Goal: Information Seeking & Learning: Learn about a topic

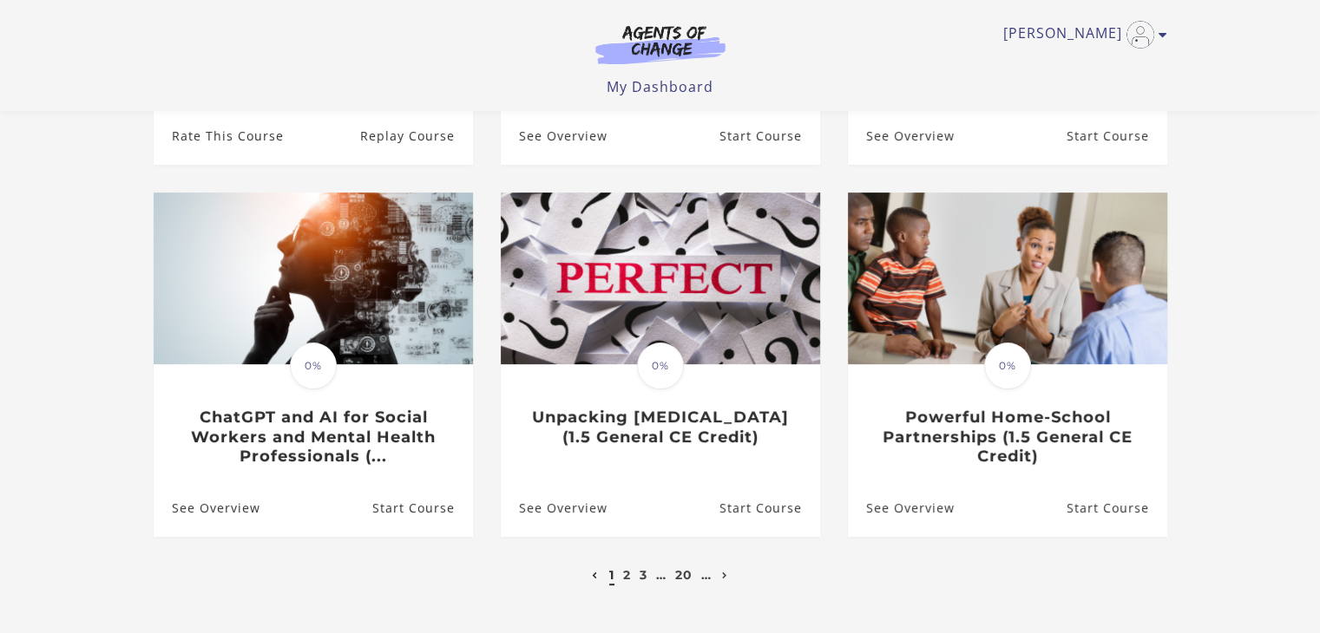
scroll to position [427, 0]
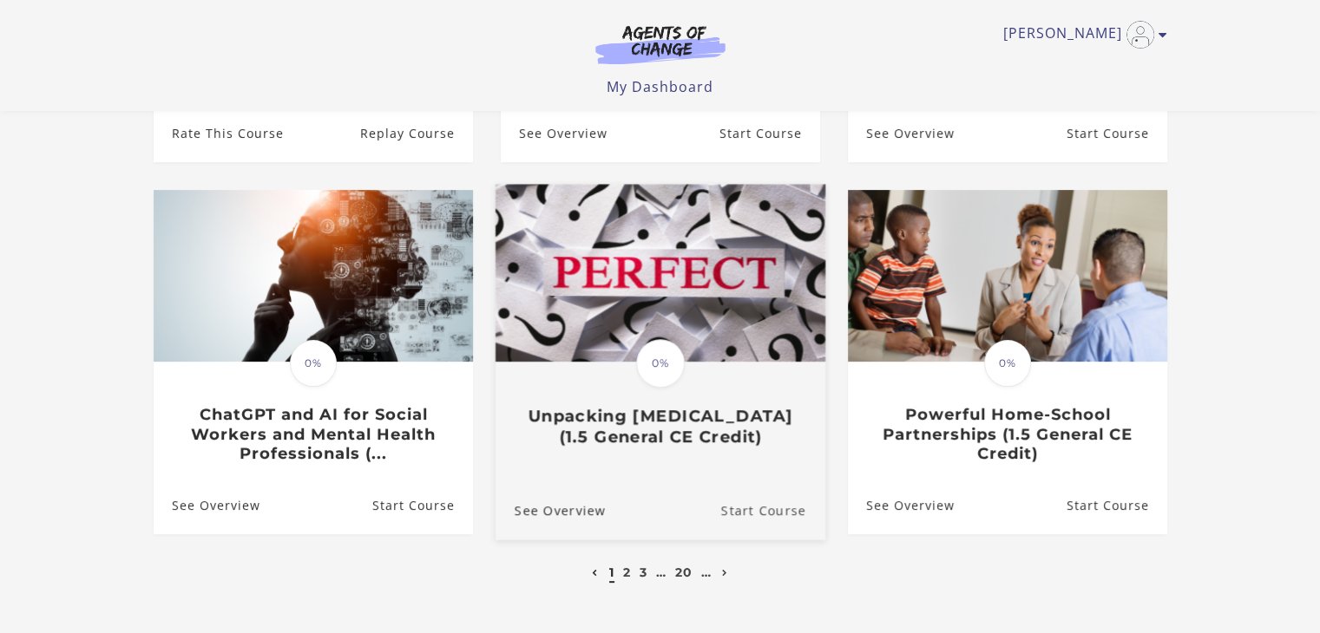
click at [751, 507] on link "Start Course" at bounding box center [772, 511] width 104 height 58
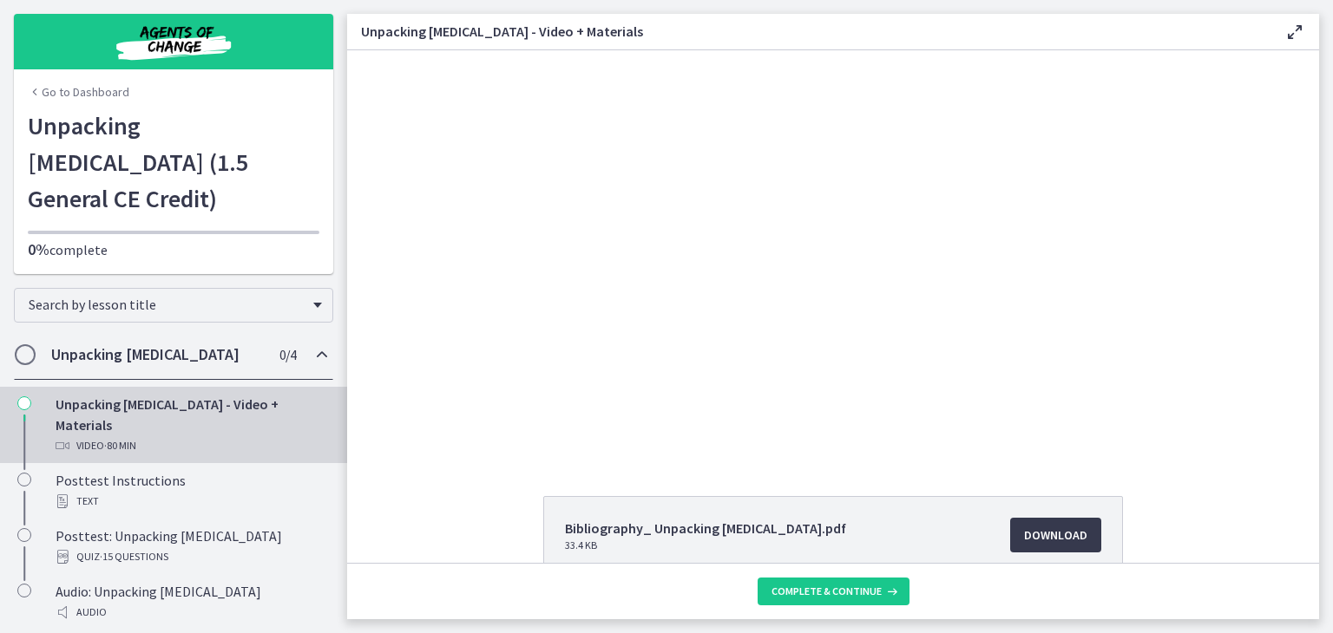
click at [1249, 259] on div "Click for sound @keyframes VOLUME_SMALL_WAVE_FLASH { 0% { opacity: 0; } 33% { o…" at bounding box center [833, 253] width 972 height 406
click at [194, 436] on div "Video · 80 min" at bounding box center [191, 446] width 271 height 21
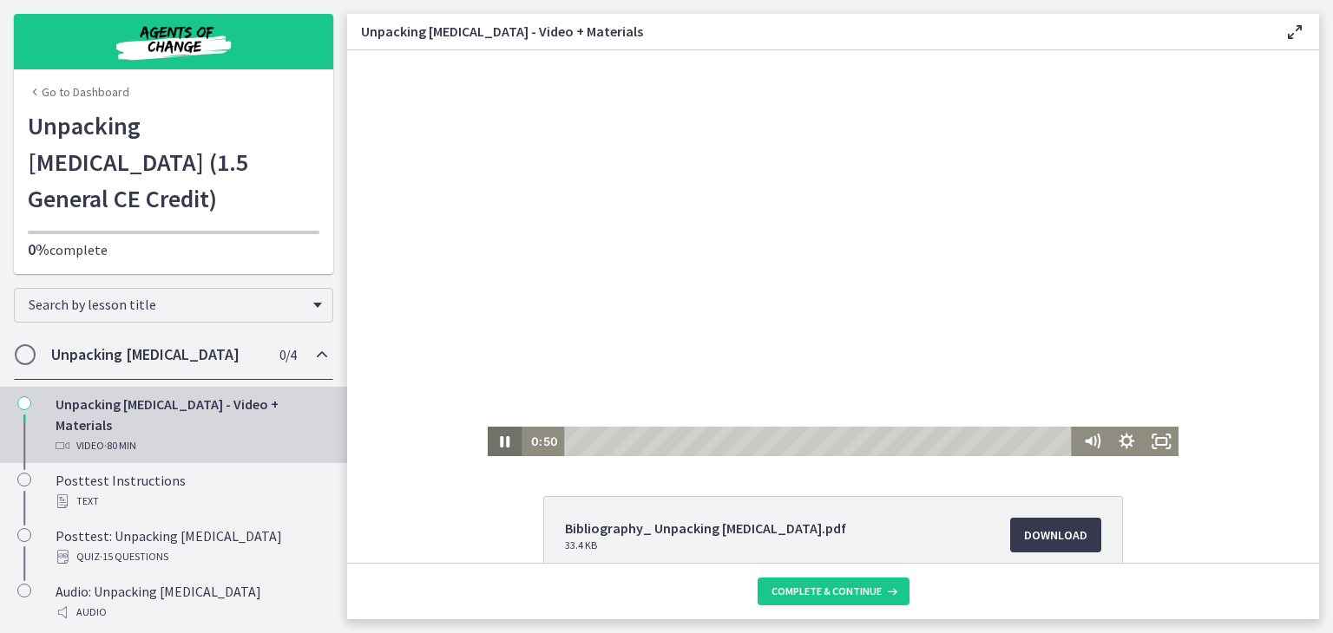
click at [490, 441] on icon "Pause" at bounding box center [505, 442] width 35 height 30
